Goal: Find specific page/section

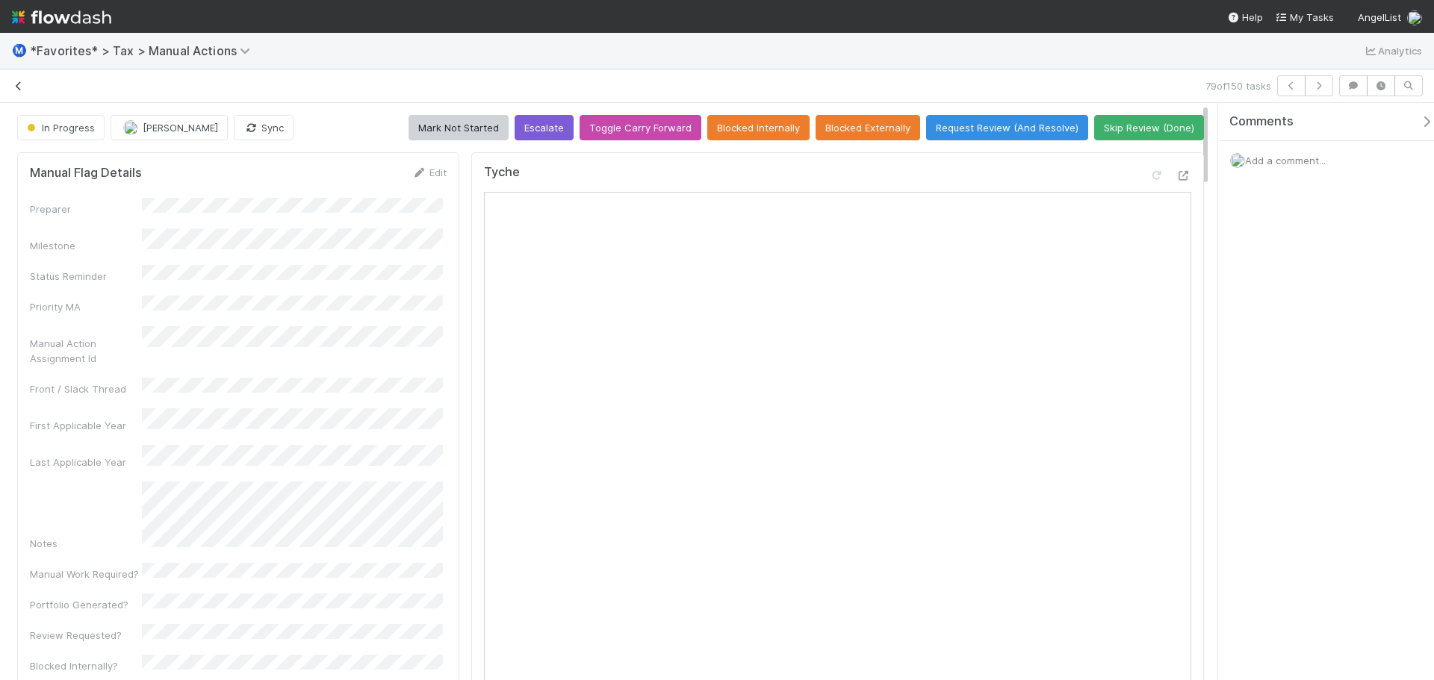
drag, startPoint x: 0, startPoint y: 0, endPoint x: 21, endPoint y: 86, distance: 88.4
click at [21, 86] on icon at bounding box center [18, 86] width 15 height 10
click at [1176, 171] on icon at bounding box center [1183, 176] width 15 height 10
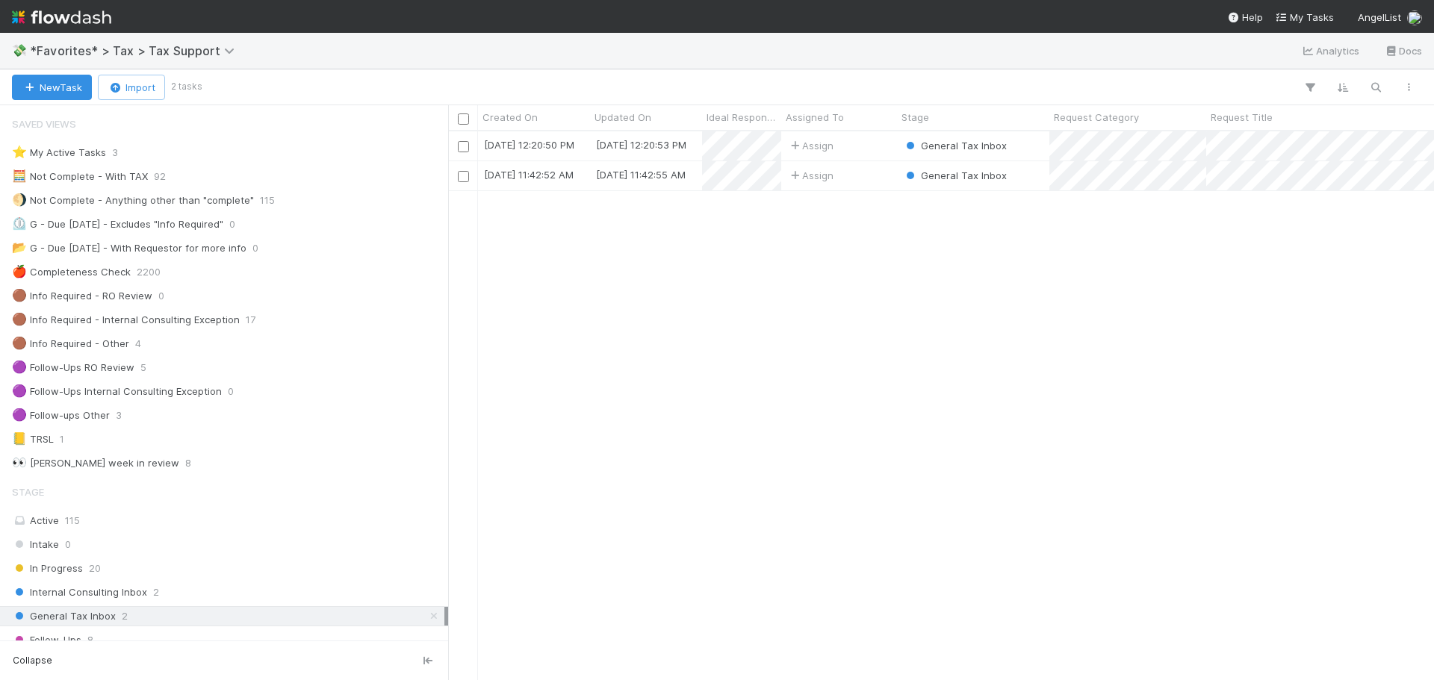
scroll to position [538, 974]
